Goal: Task Accomplishment & Management: Use online tool/utility

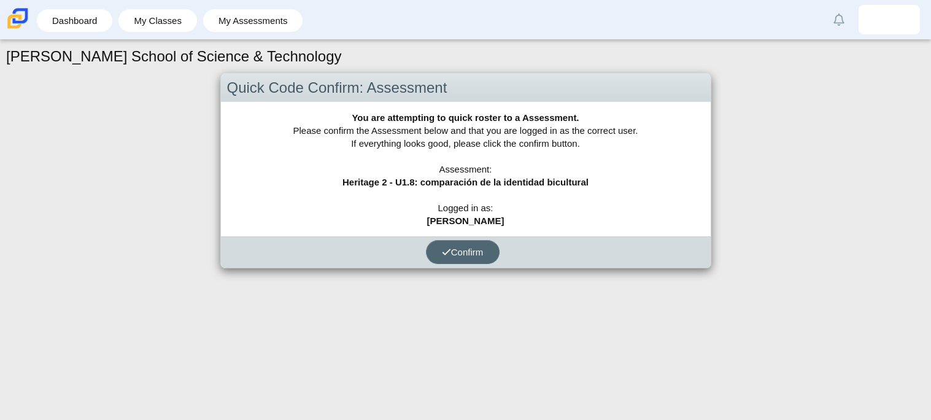
click at [445, 253] on icon "submit" at bounding box center [446, 251] width 9 height 9
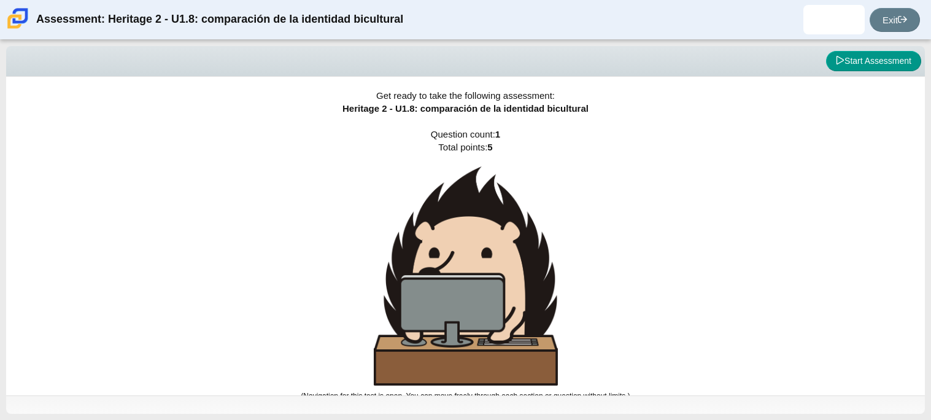
scroll to position [7, 0]
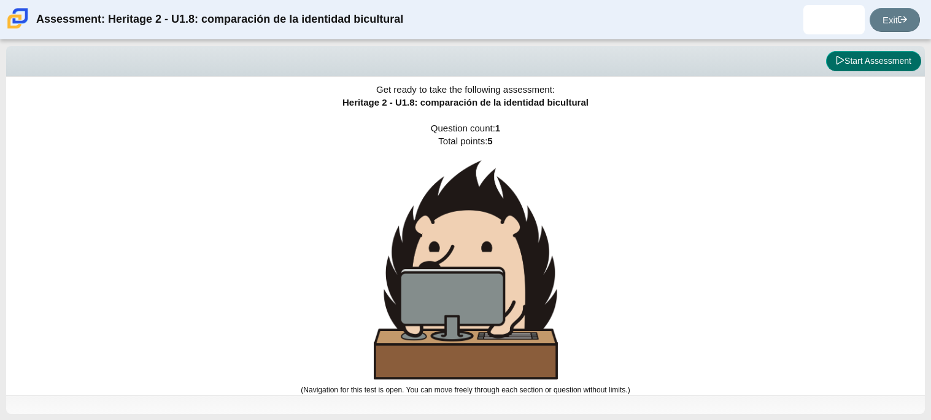
click at [846, 56] on button "Start Assessment" at bounding box center [873, 61] width 95 height 21
click at [846, 56] on div "Viewing Question 0 of 1 in Pacing Mode Start Assessment" at bounding box center [465, 61] width 918 height 31
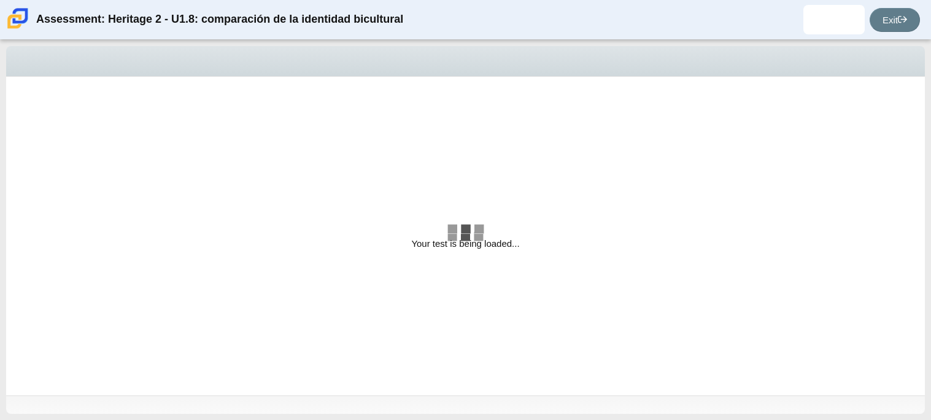
select select "3d3024f6-a892-4ba5-b2e4-c6acecfbc936"
